Goal: Find specific page/section: Find specific page/section

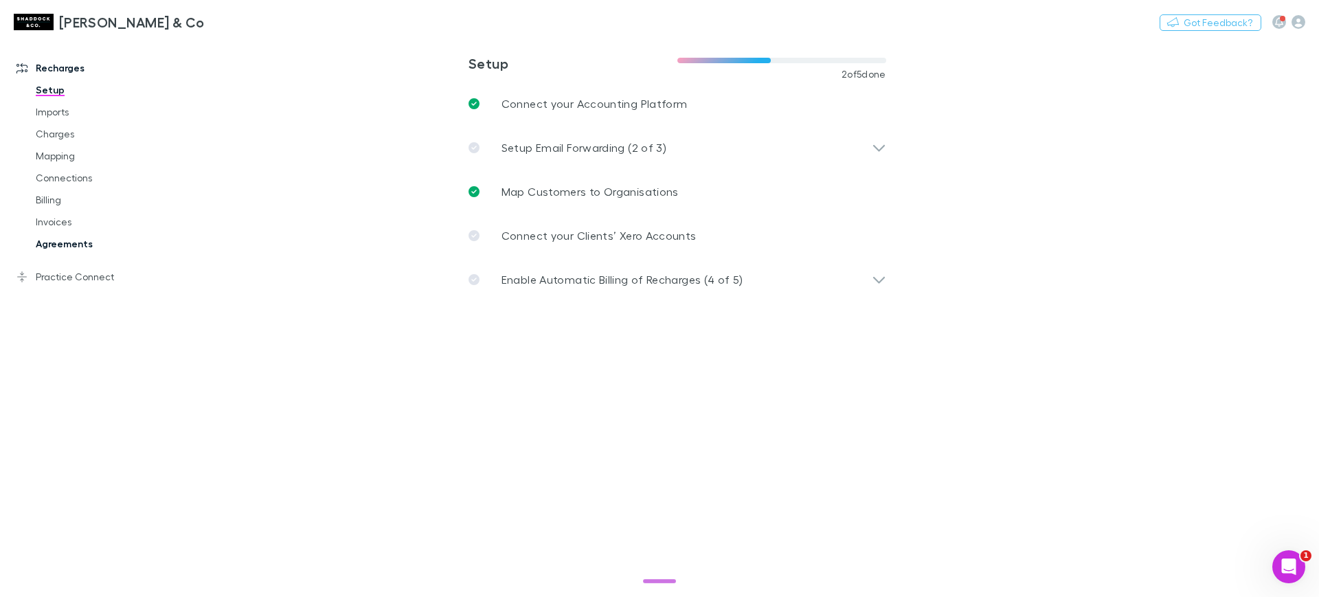
click at [83, 233] on link "Agreements" at bounding box center [105, 244] width 166 height 22
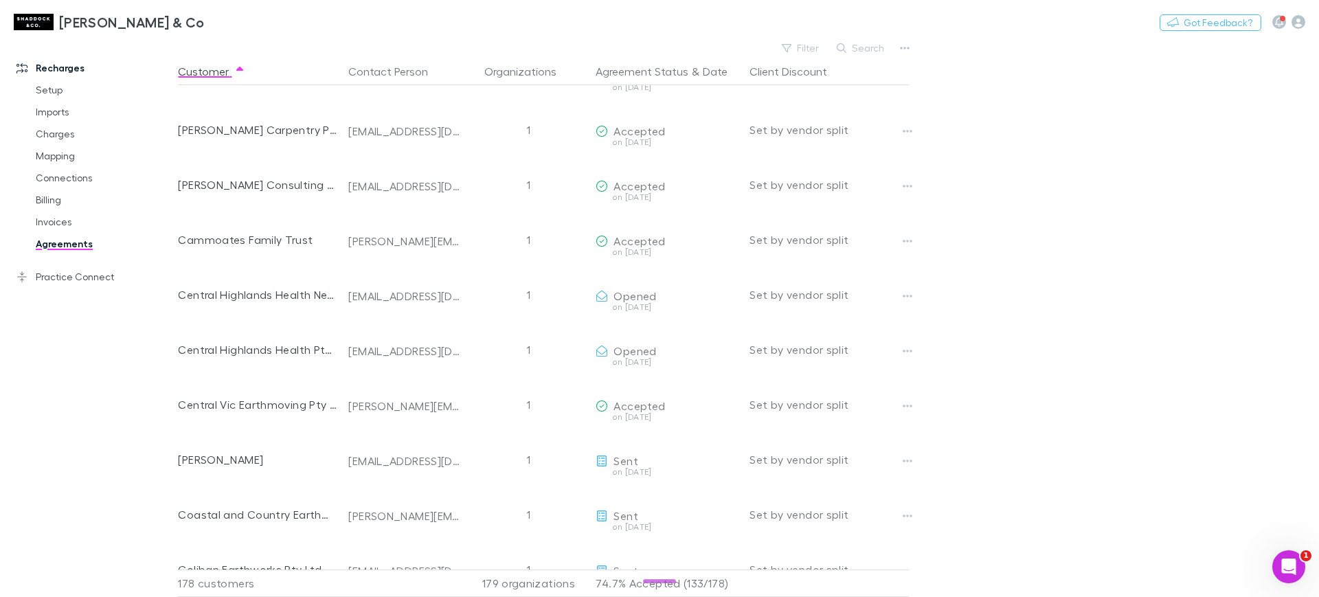
scroll to position [1249, 0]
